Goal: Navigation & Orientation: Find specific page/section

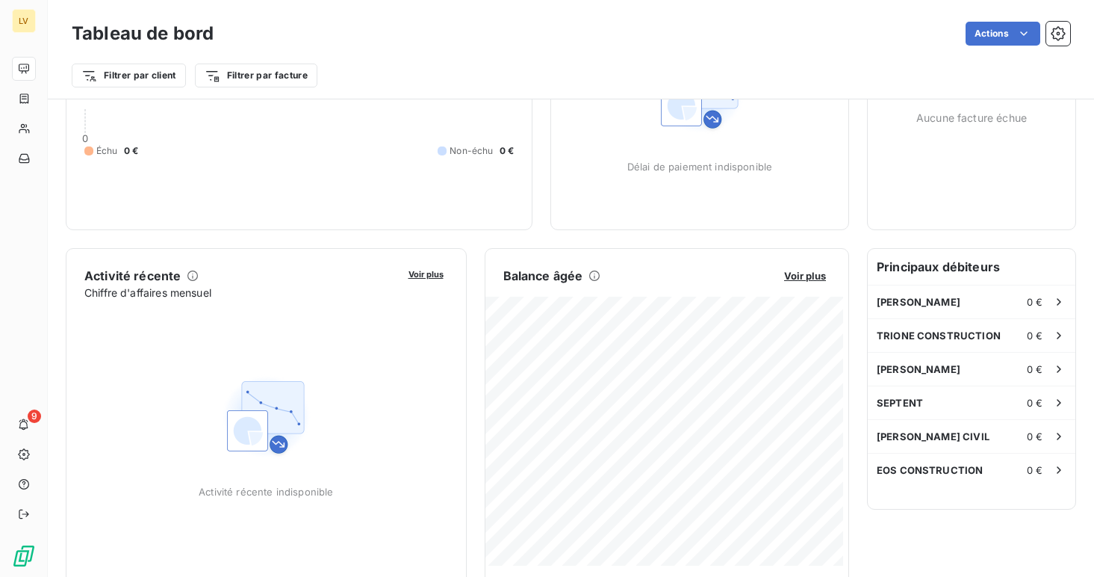
scroll to position [155, 0]
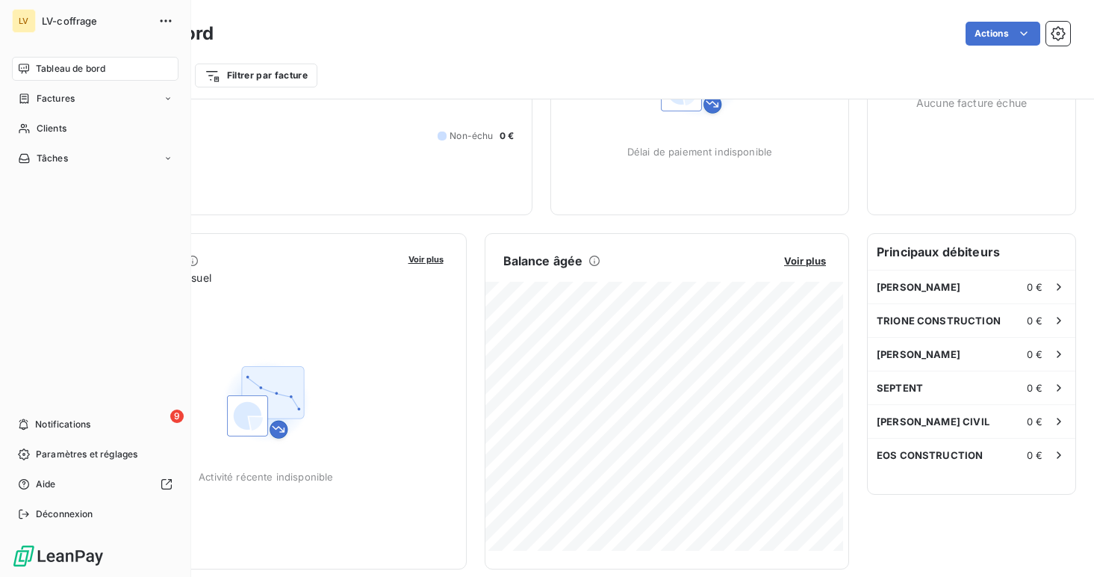
click at [25, 64] on icon at bounding box center [24, 68] width 10 height 10
click at [39, 96] on span "Factures" at bounding box center [56, 98] width 38 height 13
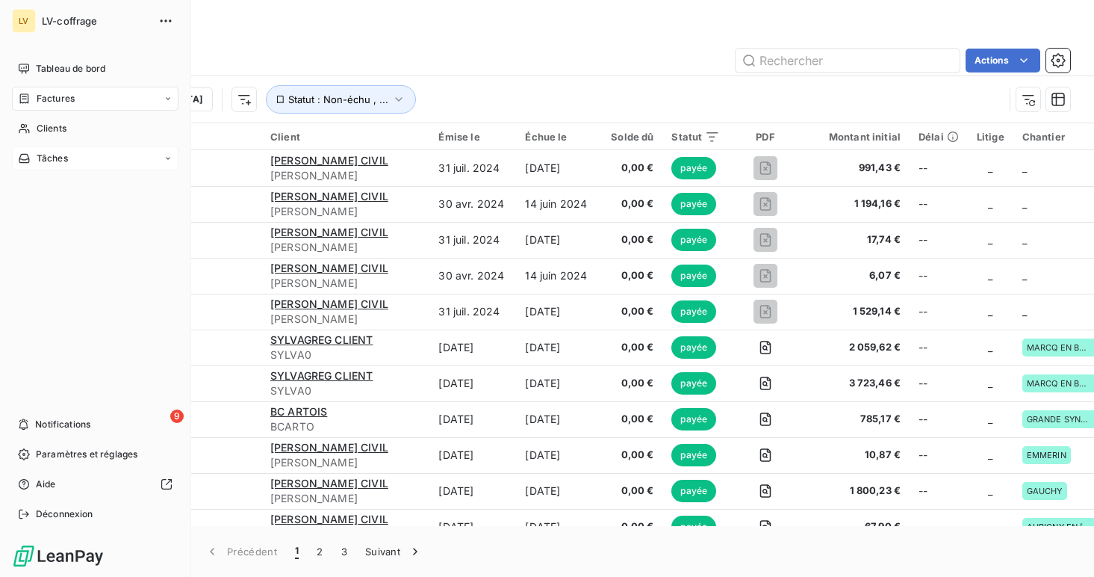
click at [67, 164] on span "Tâches" at bounding box center [52, 158] width 31 height 13
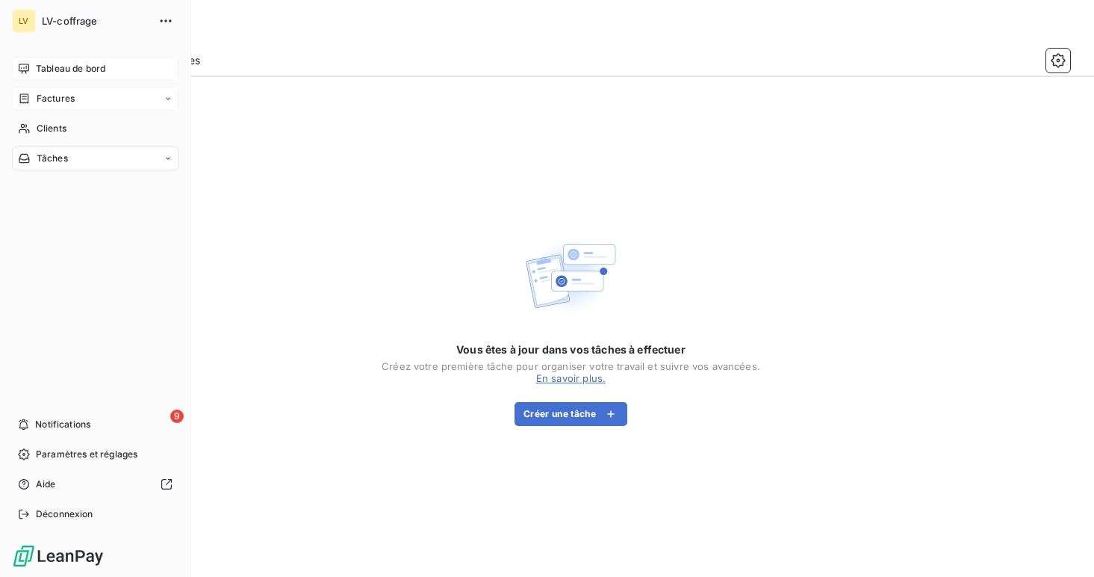
click at [43, 66] on span "Tableau de bord" at bounding box center [70, 68] width 69 height 13
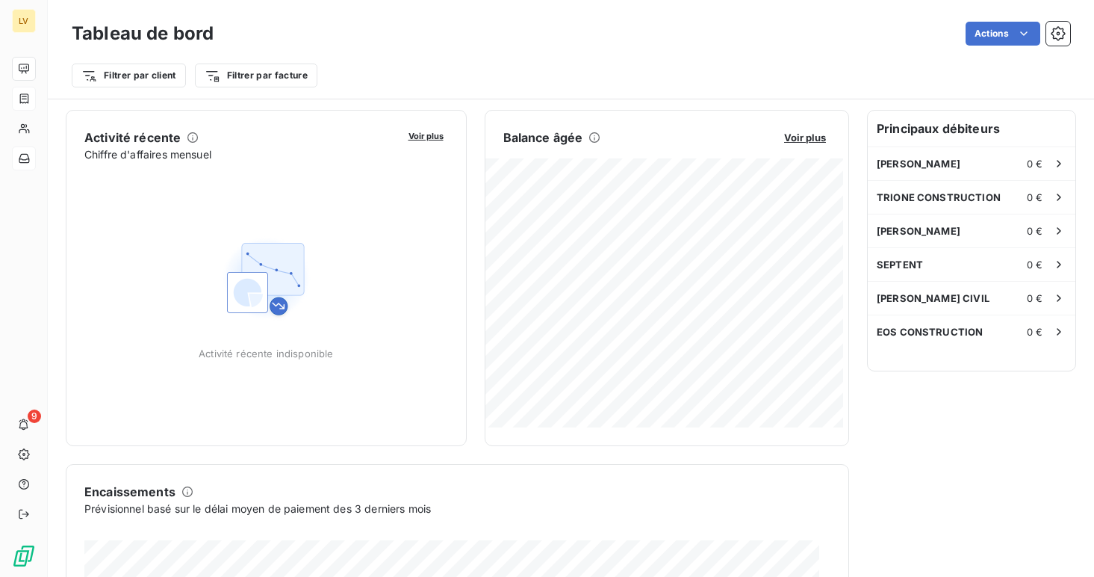
scroll to position [276, 0]
click at [417, 135] on span "Voir plus" at bounding box center [426, 137] width 35 height 10
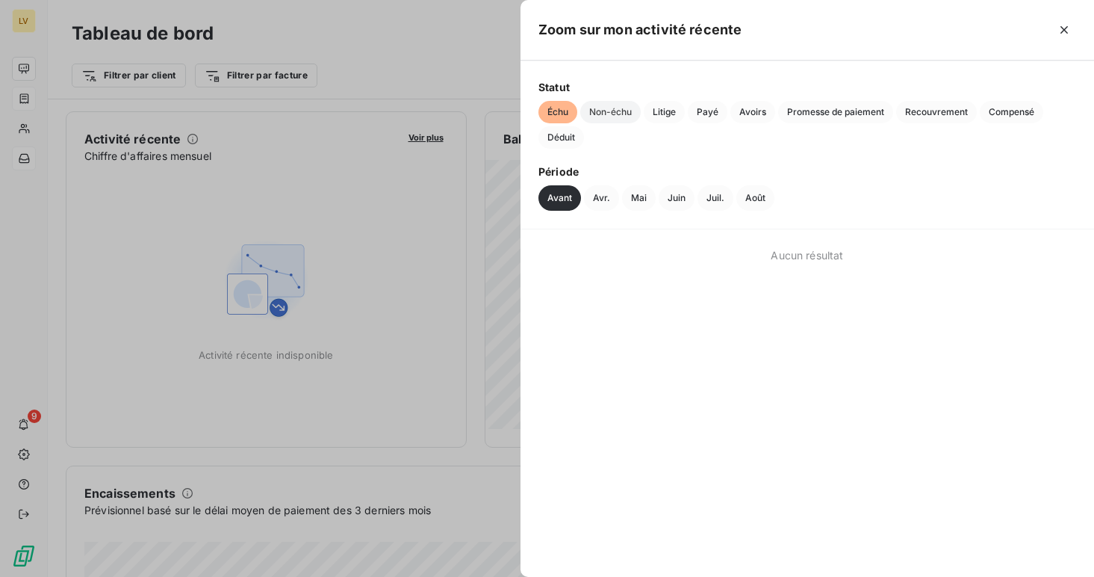
click at [607, 109] on span "Non-échu" at bounding box center [610, 112] width 60 height 22
click at [648, 111] on span "Litige" at bounding box center [664, 112] width 41 height 22
click at [536, 112] on div "Statut Échu Non-échu Litige Payé Avoirs Promesse de paiement Recouvrement Compe…" at bounding box center [808, 144] width 574 height 168
click at [559, 112] on span "Échu" at bounding box center [557, 112] width 39 height 22
click at [1064, 31] on icon "button" at bounding box center [1064, 29] width 15 height 15
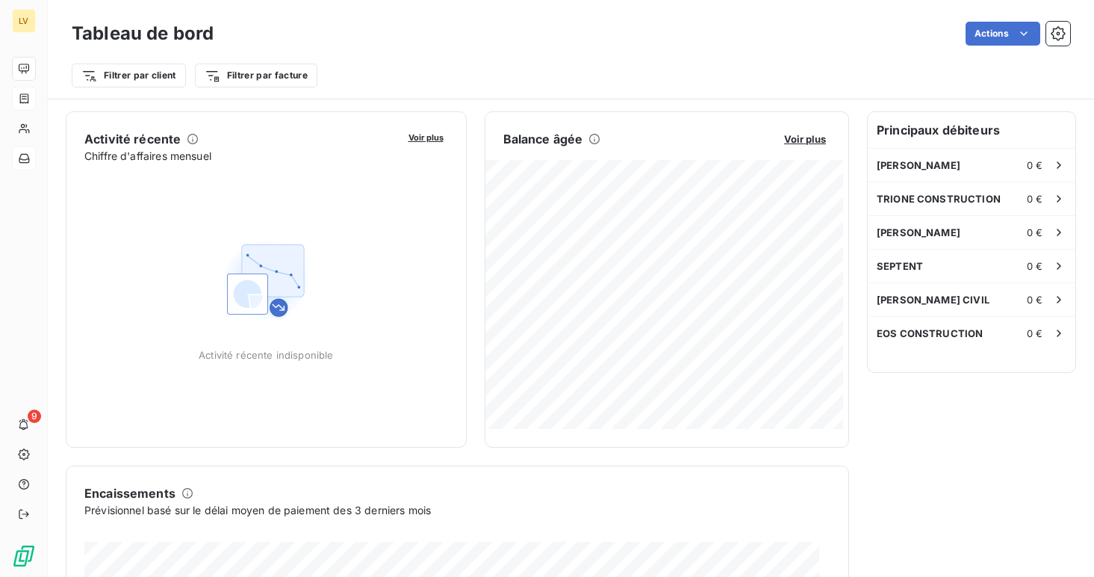
click at [273, 314] on img at bounding box center [266, 280] width 96 height 96
click at [131, 143] on h6 "Activité récente" at bounding box center [132, 139] width 96 height 18
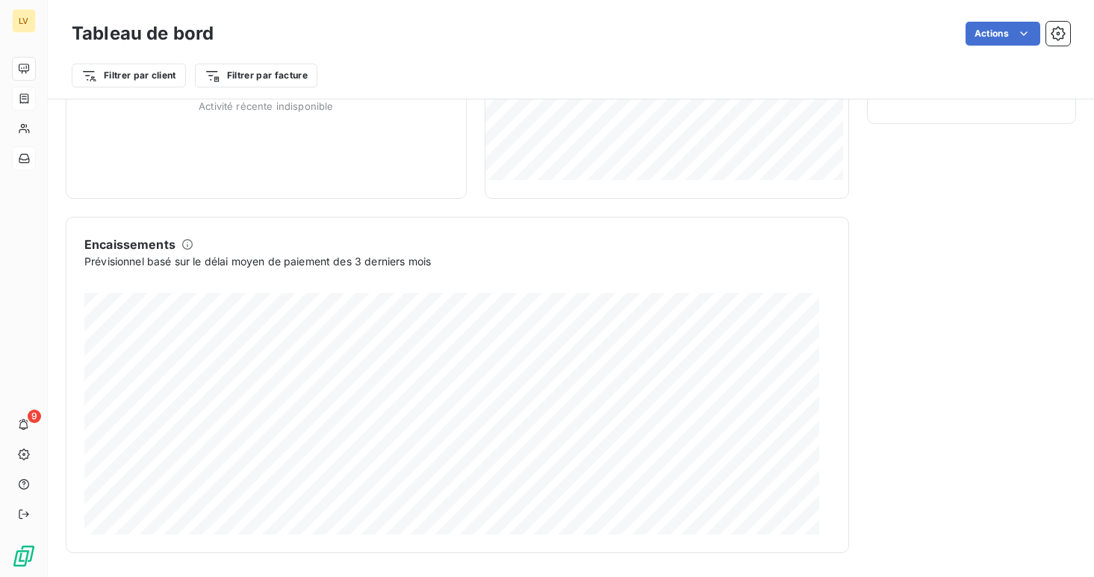
scroll to position [0, 0]
